Goal: Information Seeking & Learning: Understand process/instructions

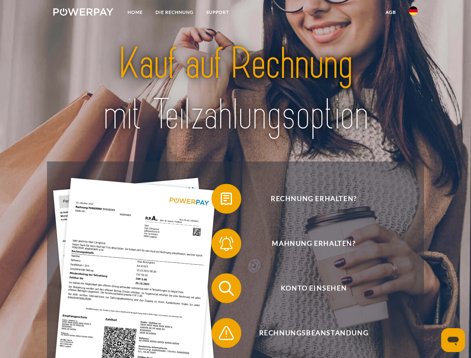
click at [83, 13] on img at bounding box center [83, 11] width 60 height 7
click at [413, 13] on img at bounding box center [412, 10] width 9 height 9
click at [390, 12] on link "agb" at bounding box center [390, 12] width 23 height 13
click at [221, 200] on span at bounding box center [214, 198] width 37 height 37
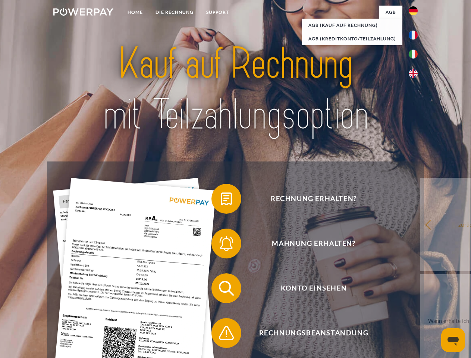
click at [221, 245] on span at bounding box center [214, 243] width 37 height 37
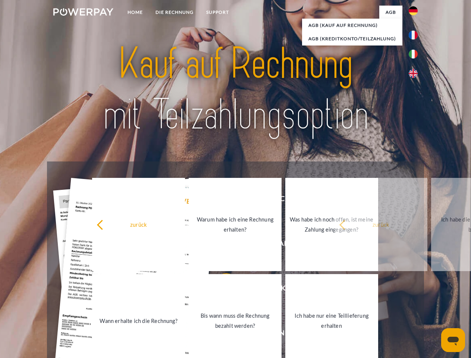
click at [221, 290] on link "Bis wann muss die Rechnung bezahlt werden?" at bounding box center [235, 320] width 93 height 93
click at [221, 334] on span at bounding box center [214, 332] width 37 height 37
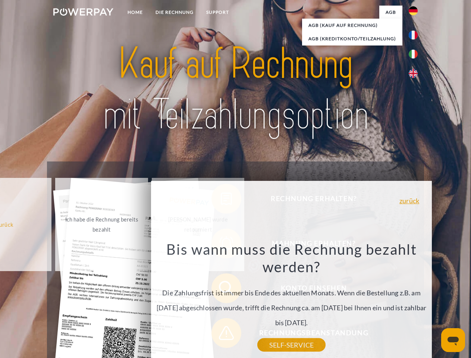
click at [453, 340] on icon "Messaging-Fenster öffnen" at bounding box center [452, 340] width 11 height 9
